Goal: Find specific page/section

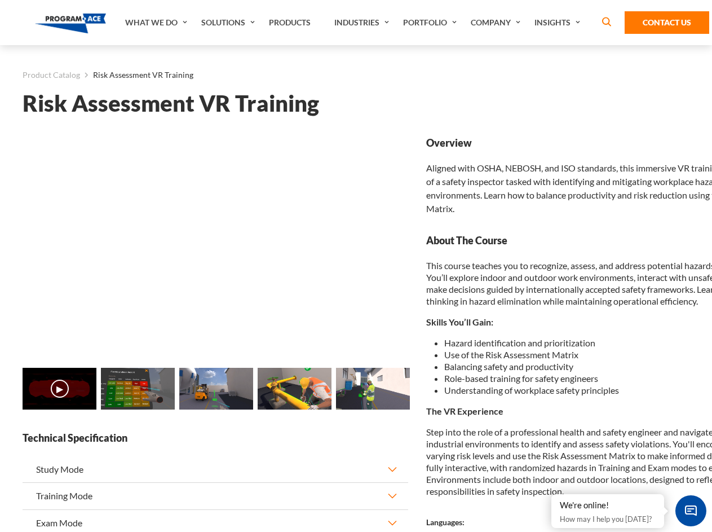
click at [229, 23] on link "Solutions" at bounding box center [230, 22] width 68 height 45
click at [0, 0] on div "AI & Computer Vision Solutions Computer Vision Quality Control AI tools for fas…" at bounding box center [0, 0] width 0 height 0
click at [0, 0] on div "AI & Computer Vision Solutions Virtual Training Solutions Virtual Tour Solution…" at bounding box center [0, 0] width 0 height 0
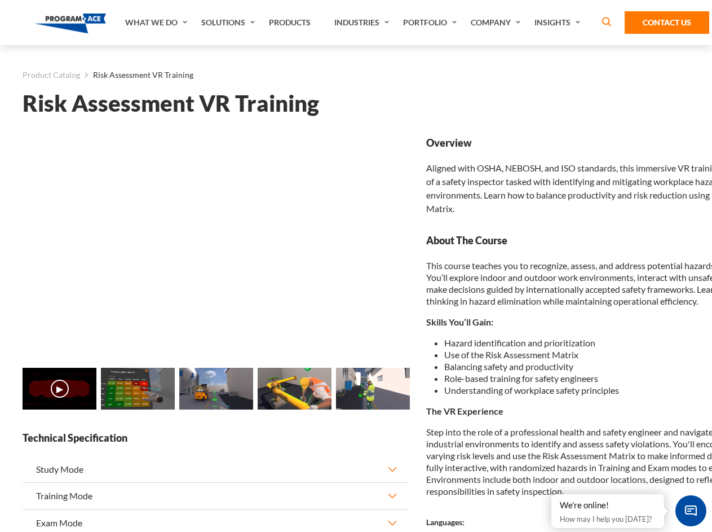
click at [0, 0] on div "AI & Computer Vision Solutions Virtual Training Solutions Virtual Tour Solution…" at bounding box center [0, 0] width 0 height 0
click at [0, 0] on div "AI & Computer Vision Solutions Computer Vision Quality Control AI tools for fas…" at bounding box center [0, 0] width 0 height 0
